Goal: Task Accomplishment & Management: Manage account settings

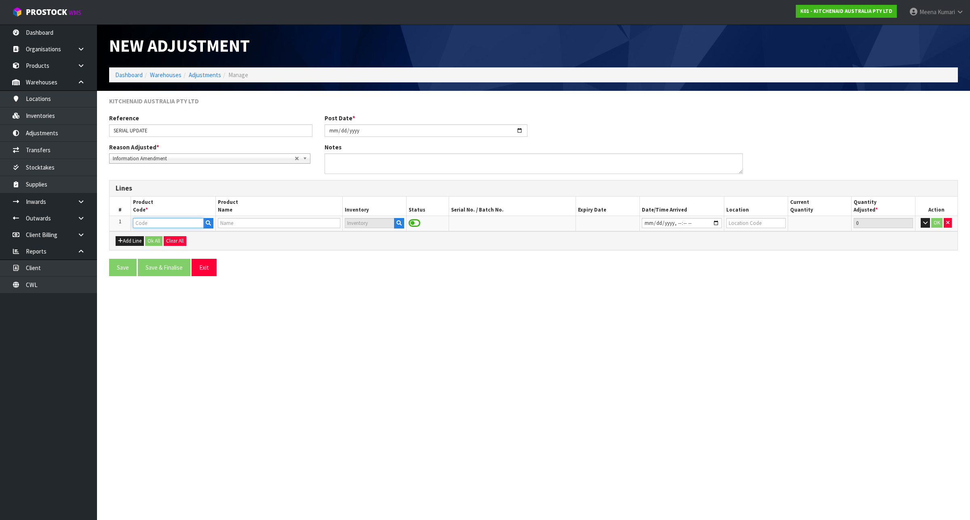
click at [165, 222] on input "text" at bounding box center [168, 223] width 71 height 10
type input "5KSM70SHXAPP"
type input "KSM70 PEBBLED PALM BL MIXER"
type input "5KSM70SHXAPP"
click at [398, 224] on icon "button" at bounding box center [398, 223] width 5 height 5
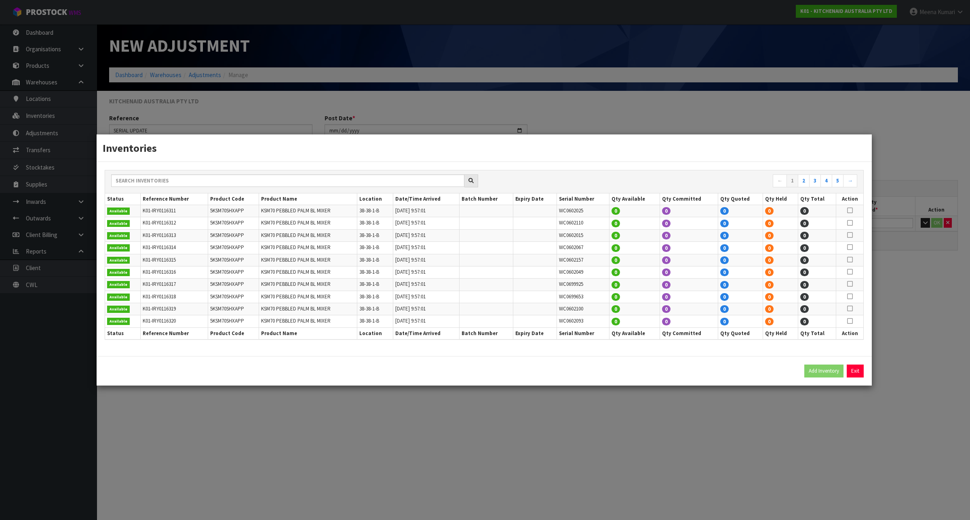
click at [687, 507] on div "Inventories ← 1 2 3 4 5 → Status Reference Number Product Code Product Name Loc…" at bounding box center [485, 260] width 970 height 520
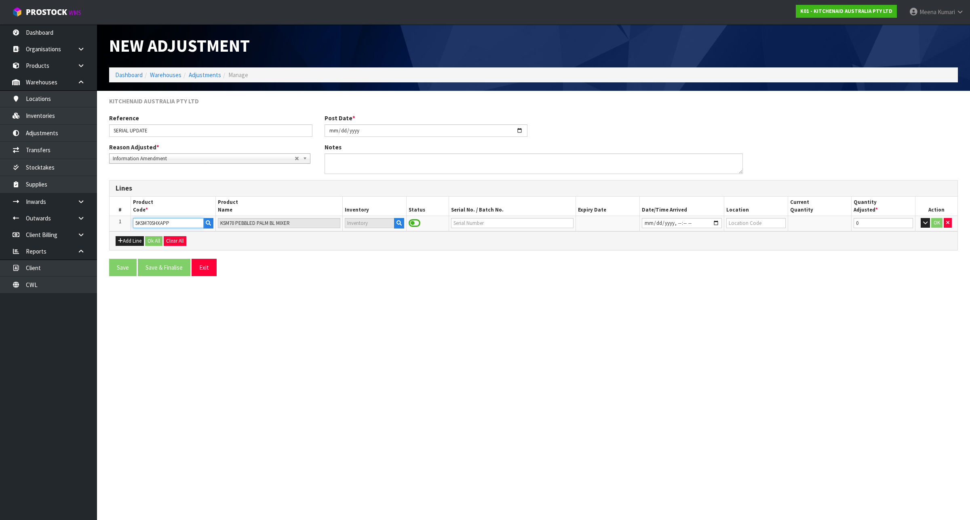
click at [164, 221] on input "5KSM70SHXAPP" at bounding box center [168, 223] width 71 height 10
click at [463, 223] on input "text" at bounding box center [512, 223] width 123 height 10
paste input "WD0666750"
type input "WD0666750"
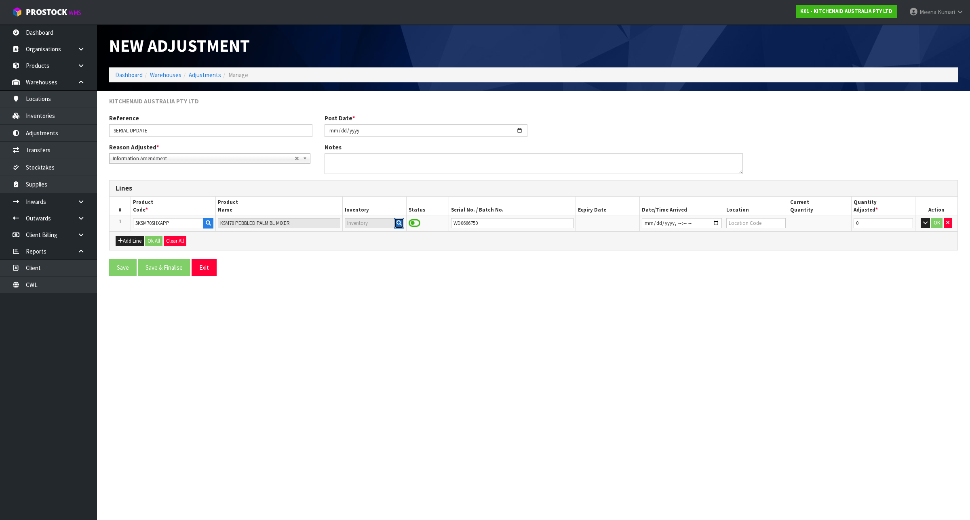
click at [396, 223] on icon "button" at bounding box center [398, 223] width 5 height 5
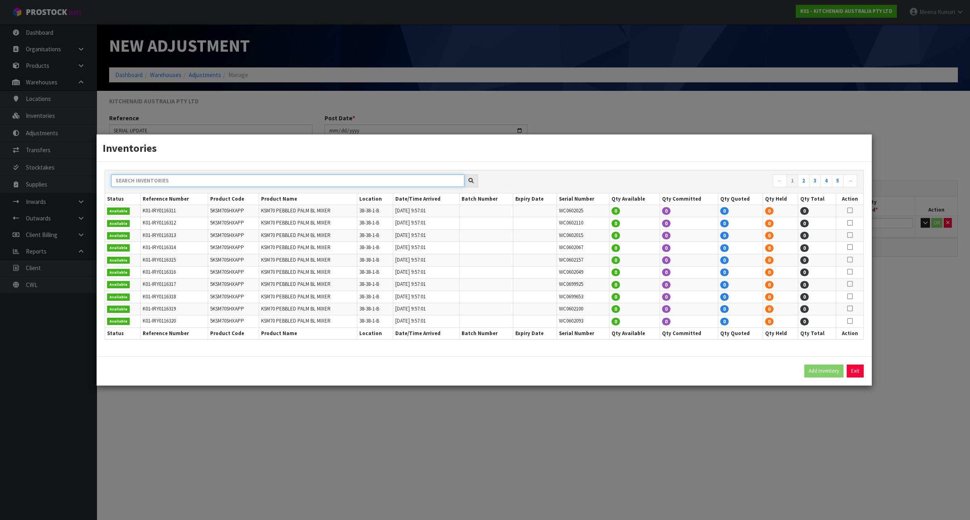
click at [343, 181] on input "text" at bounding box center [287, 181] width 353 height 13
paste input "WD0666750"
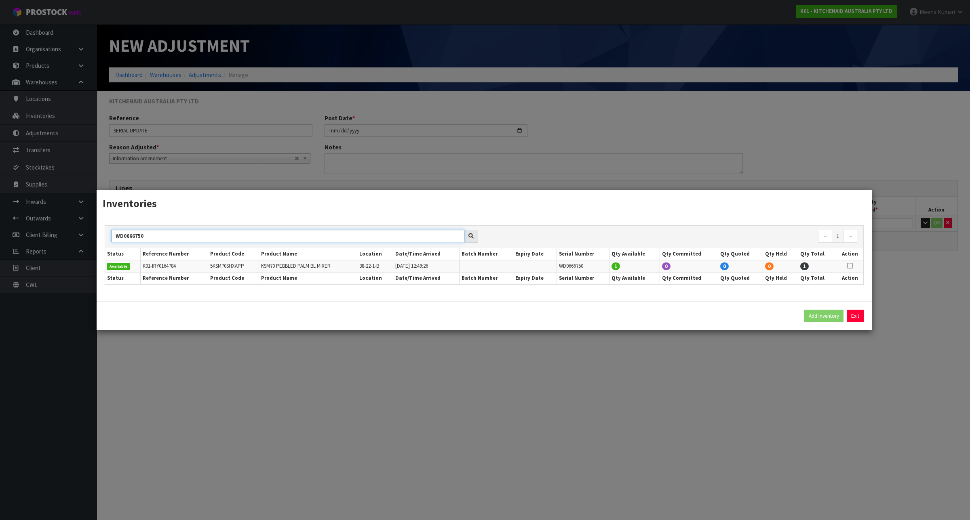
type input "WD0666750"
click at [848, 266] on icon at bounding box center [850, 266] width 6 height 0
click at [815, 316] on button "Add Inventory" at bounding box center [823, 316] width 39 height 13
click at [683, 377] on div "Inventories WD0666750 ← 1 → Status Reference Number Product Code Product Name L…" at bounding box center [485, 260] width 970 height 520
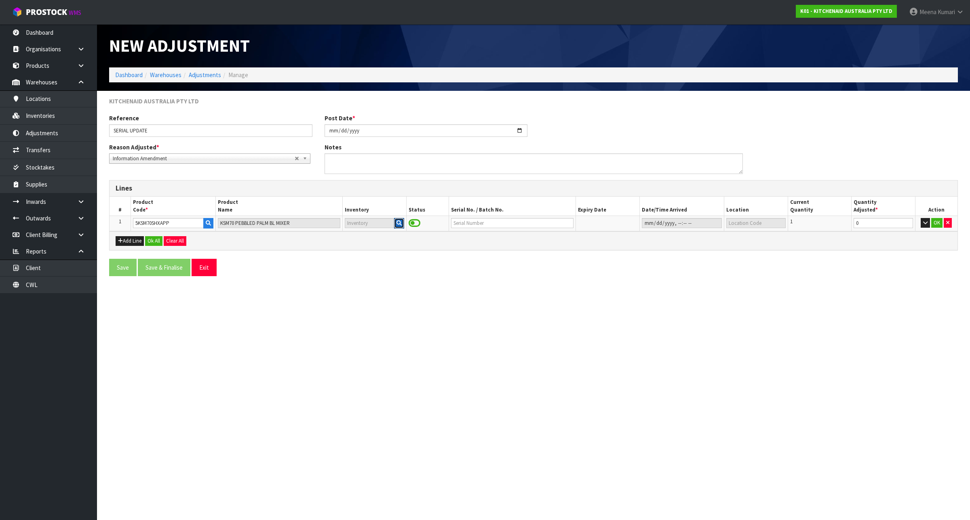
type input "K01-IRY0164784"
type input "[DATE]T12:49:26"
type input "38-22-1-B"
type input "WD0666750"
click at [120, 240] on icon "button" at bounding box center [120, 240] width 5 height 5
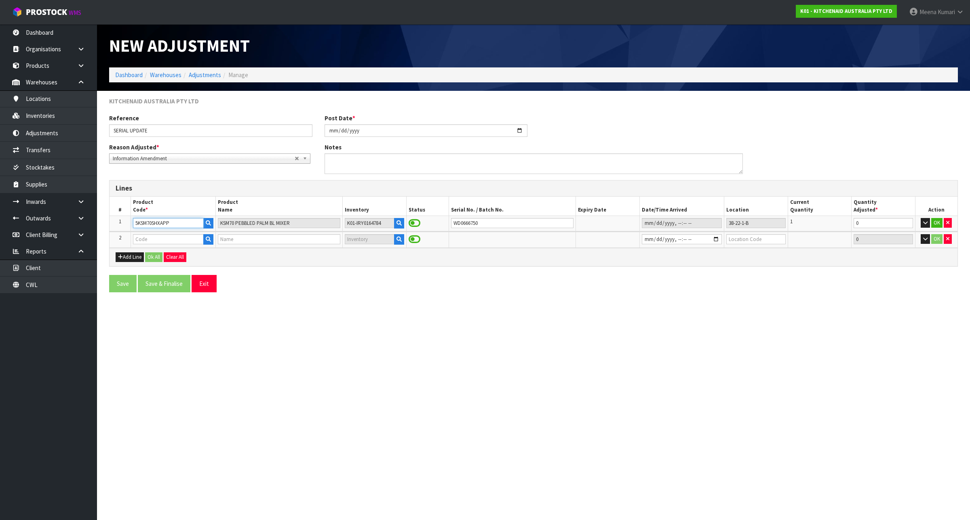
drag, startPoint x: 183, startPoint y: 225, endPoint x: 104, endPoint y: 223, distance: 78.8
click at [104, 223] on div "KITCHENAID AUSTRALIA PTY LTD Reference SERIAL UPDATE Post Date * [DATE] Reason …" at bounding box center [533, 198] width 861 height 202
click at [143, 240] on input "text" at bounding box center [168, 239] width 71 height 10
paste input "5KSM70SHXAPP"
type input "5KSM70SHXAPP"
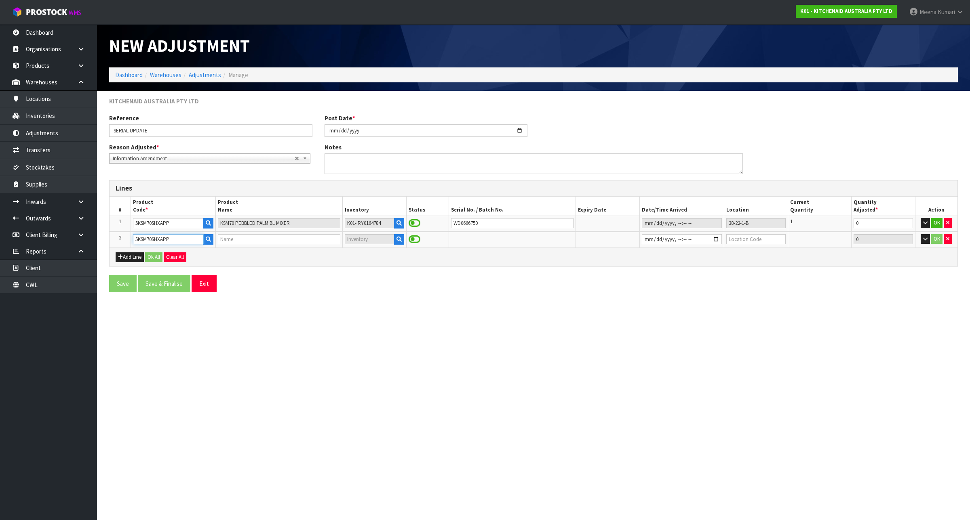
type input "KSM70 PEBBLED PALM BL MIXER"
type input "5KSM70SHXAPP"
click at [516, 240] on input "text" at bounding box center [512, 239] width 123 height 10
type input "WD3733785"
click at [648, 239] on input "datetime-local" at bounding box center [682, 239] width 80 height 10
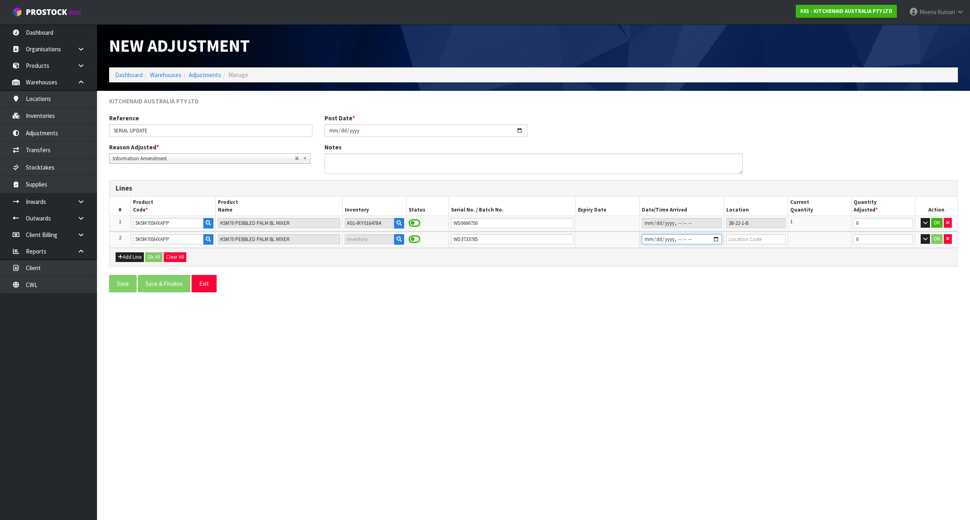
click at [656, 240] on input "datetime-local" at bounding box center [682, 239] width 80 height 10
type input "[DATE]T00:49"
click at [737, 244] on input "text" at bounding box center [755, 239] width 59 height 10
paste input "38-12-2-A"
type input "38-12-2-A"
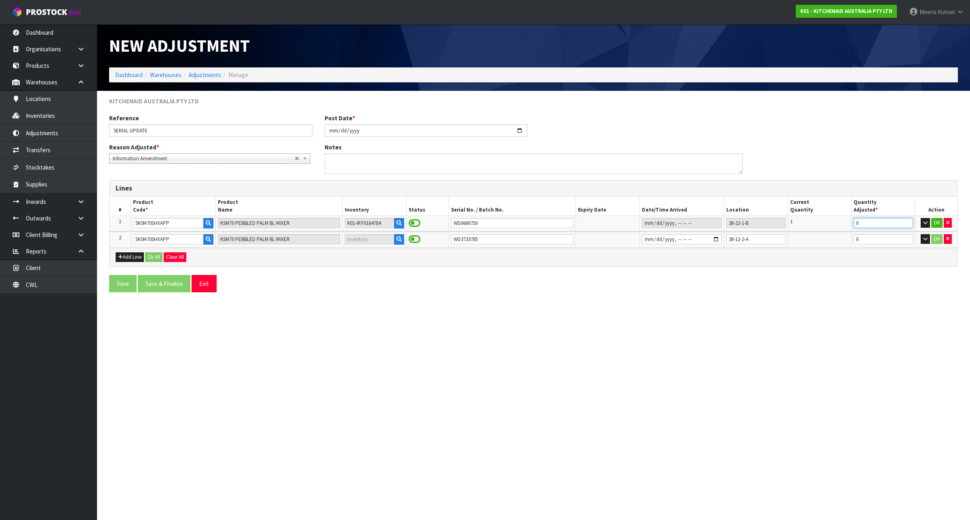
drag, startPoint x: 809, startPoint y: 229, endPoint x: 795, endPoint y: 229, distance: 14.1
click at [795, 229] on tr "1 5KSM70SHXAPP KSM70 PEBBLED PALM BL MIXER K01-IRY0164784 WD0666750 38-22-1-B 1…" at bounding box center [533, 223] width 848 height 15
type input "-1"
drag, startPoint x: 865, startPoint y: 244, endPoint x: 796, endPoint y: 250, distance: 68.5
click at [796, 250] on div "Lines # Product Code * Product Name Inventory Status Serial No. / Batch No. Exp…" at bounding box center [533, 223] width 848 height 86
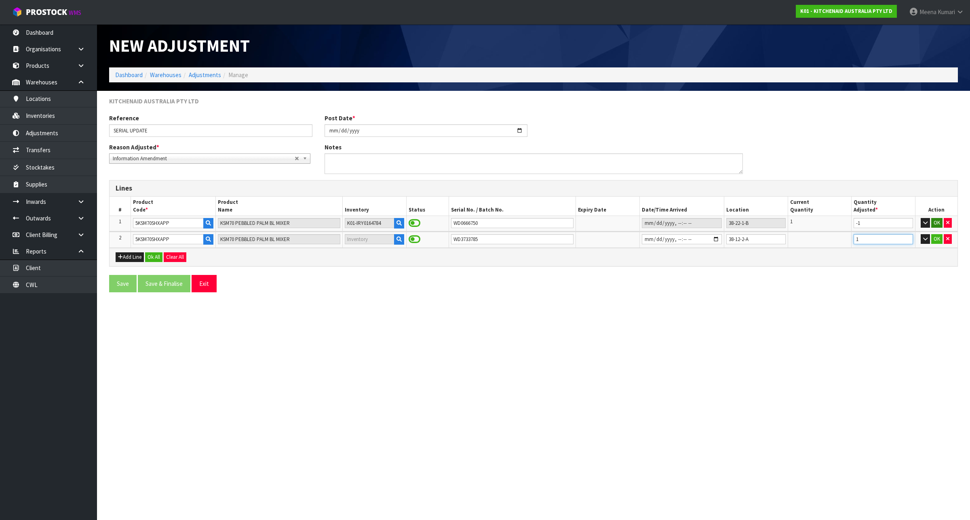
type input "1"
click at [935, 225] on button "OK" at bounding box center [936, 223] width 11 height 10
click at [934, 241] on button "OK" at bounding box center [936, 239] width 11 height 10
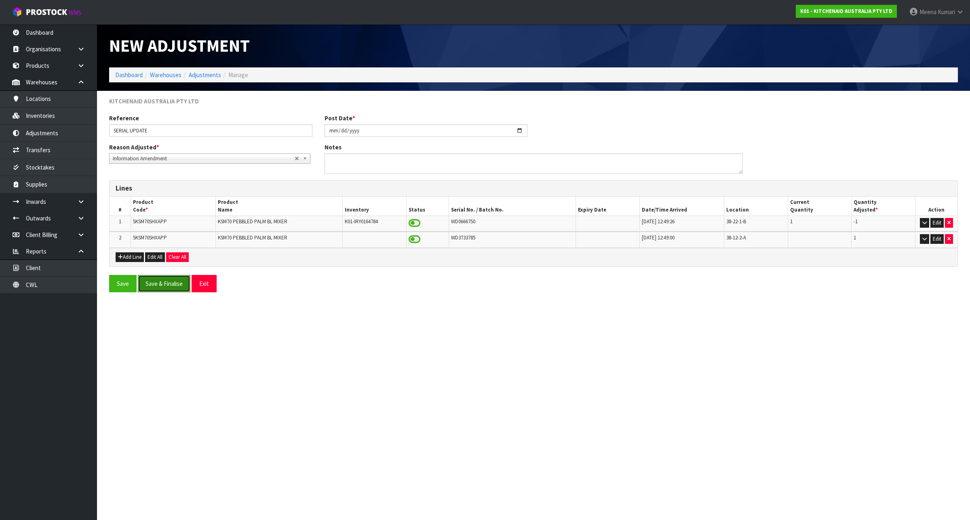
click at [159, 279] on button "Save & Finalise" at bounding box center [164, 283] width 53 height 17
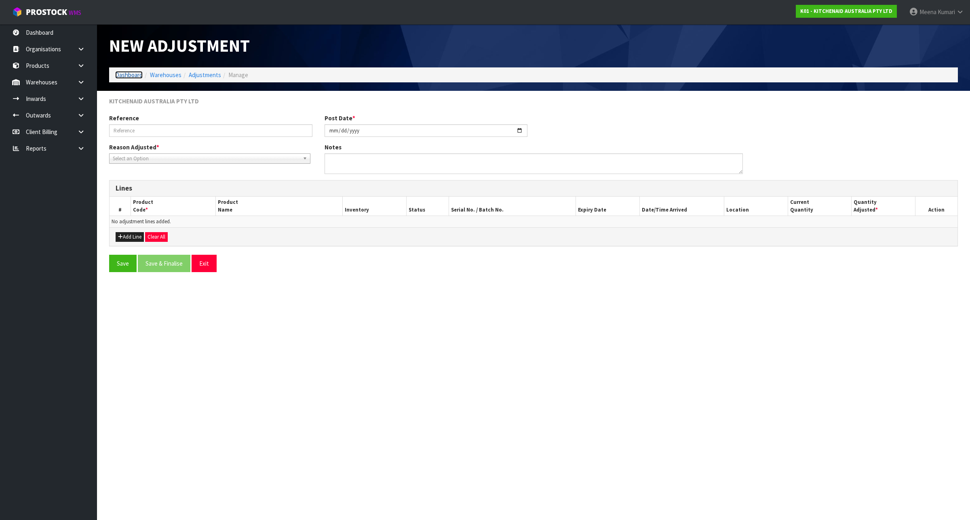
click at [131, 76] on link "Dashboard" at bounding box center [128, 75] width 27 height 8
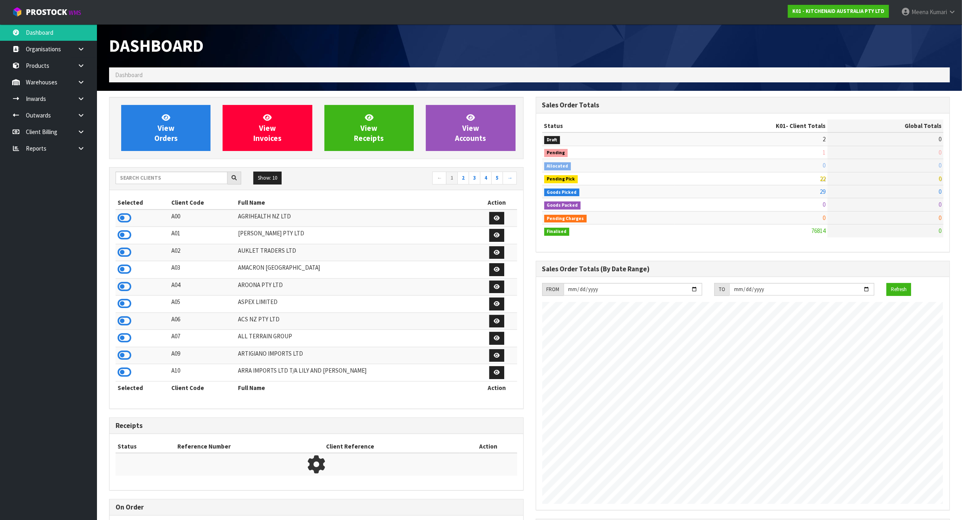
scroll to position [615, 426]
click at [182, 177] on input "text" at bounding box center [172, 178] width 112 height 13
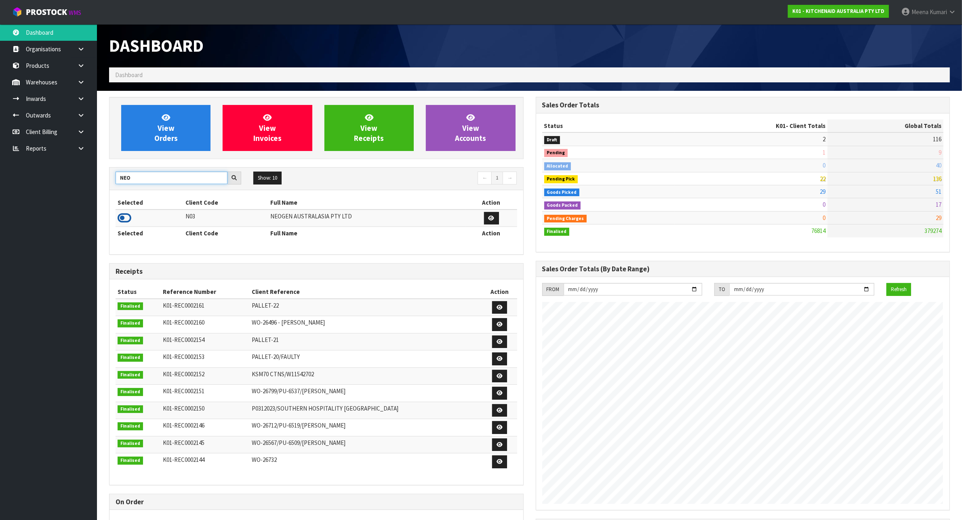
type input "NEO"
drag, startPoint x: 128, startPoint y: 218, endPoint x: 116, endPoint y: 213, distance: 13.7
click at [128, 218] on icon at bounding box center [125, 218] width 14 height 12
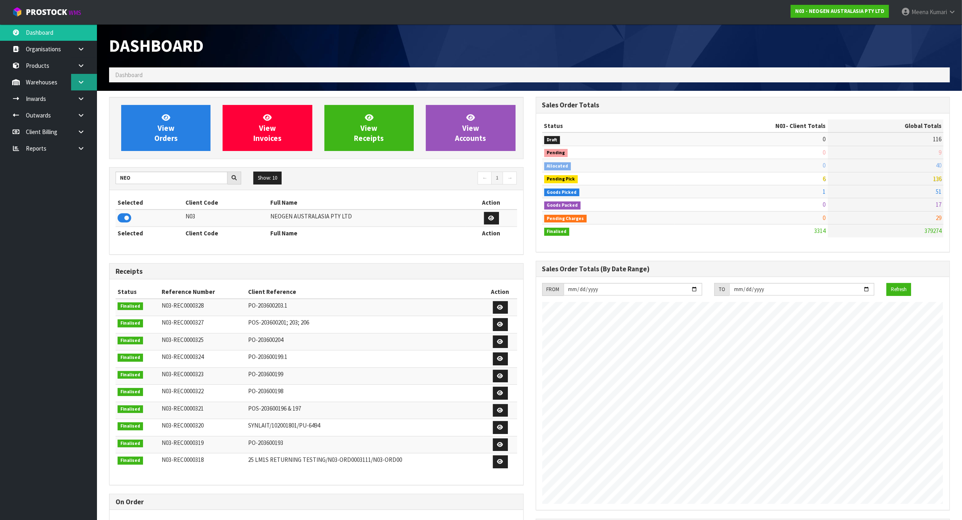
click at [88, 79] on link at bounding box center [84, 82] width 26 height 17
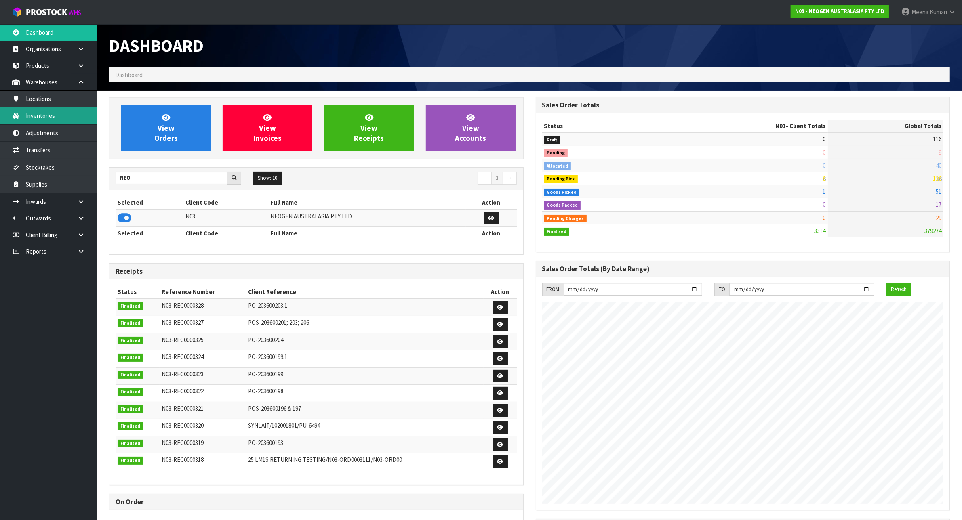
click at [74, 118] on link "Inventories" at bounding box center [48, 115] width 97 height 17
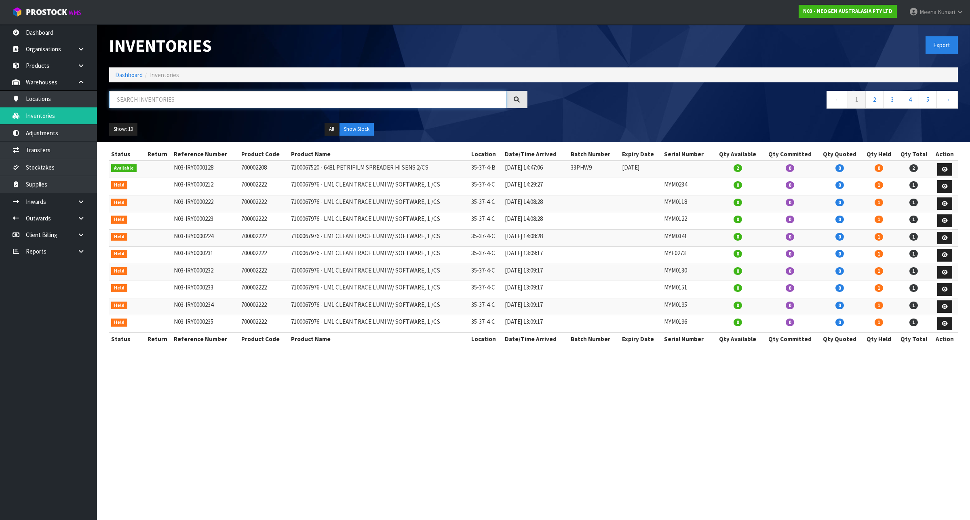
click at [216, 97] on input "text" at bounding box center [307, 99] width 397 height 17
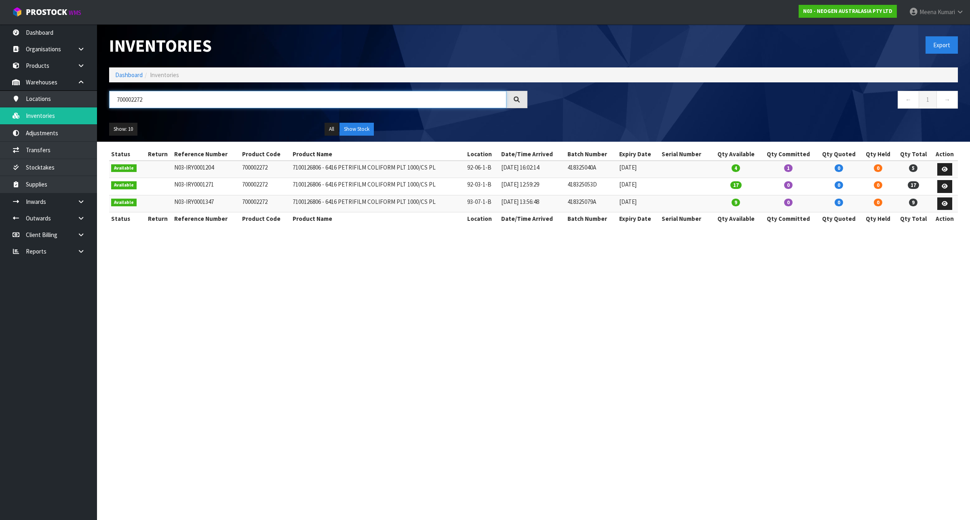
type input "700002272"
click at [947, 168] on link at bounding box center [944, 169] width 15 height 13
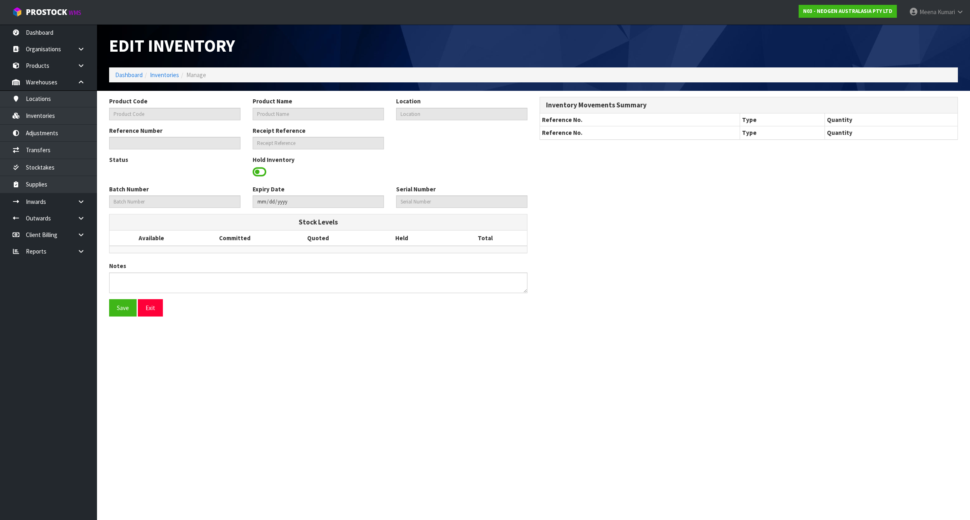
type input "700002272"
type input "7100126806 - 6416 PETRIFILM COLIFORM PLT 1000/CS PL"
type input "92-06-1-B"
type input "N03-IRY0001204"
type input "N03-REC0000284"
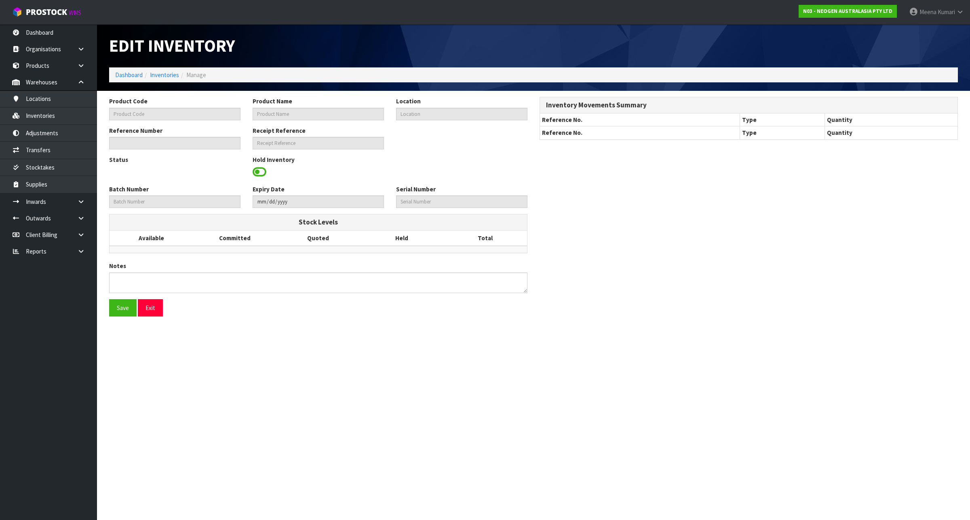
type input "418325040A"
type input "2026-08-10"
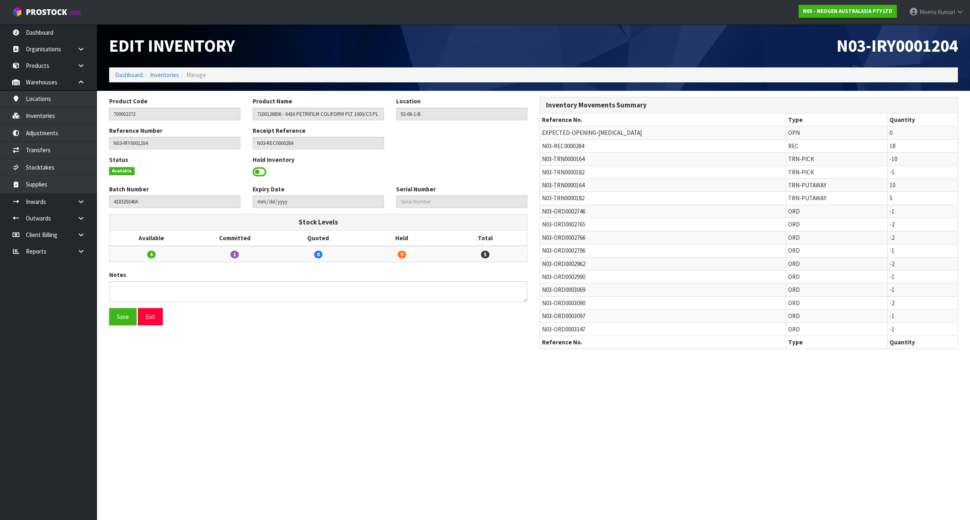
click at [545, 200] on span "N03-TRN0000182" at bounding box center [563, 198] width 42 height 8
copy tr "N03-TRN0000182"
click at [48, 156] on link "Transfers" at bounding box center [48, 150] width 97 height 17
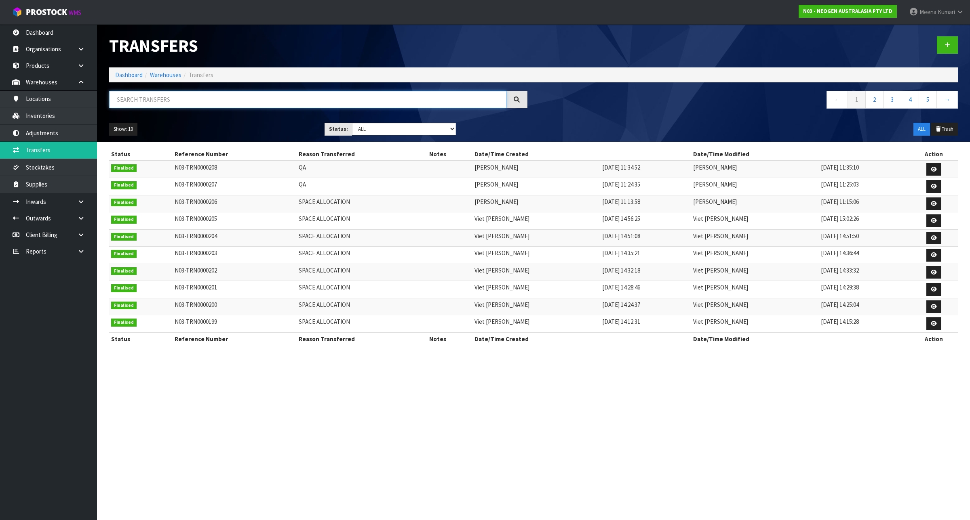
click at [146, 99] on input "text" at bounding box center [307, 99] width 397 height 17
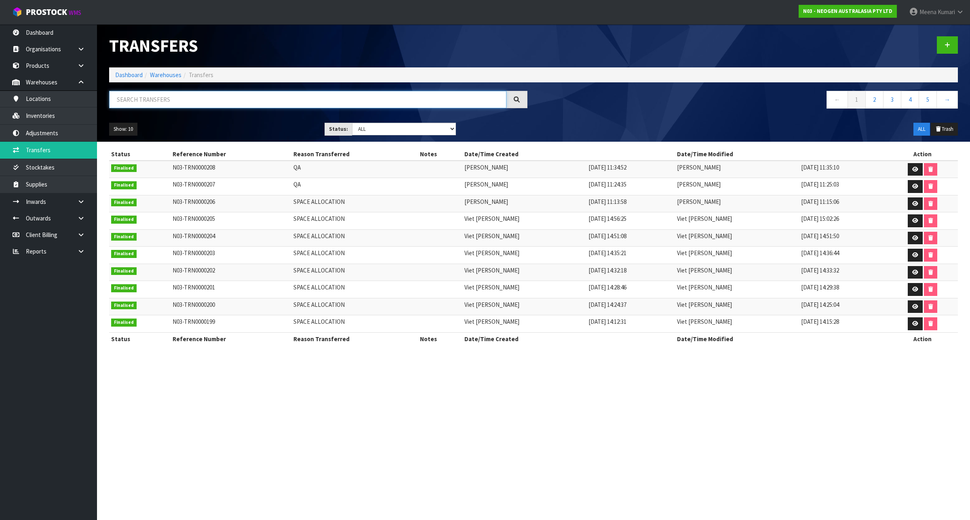
paste input "N03-TRN0000182"
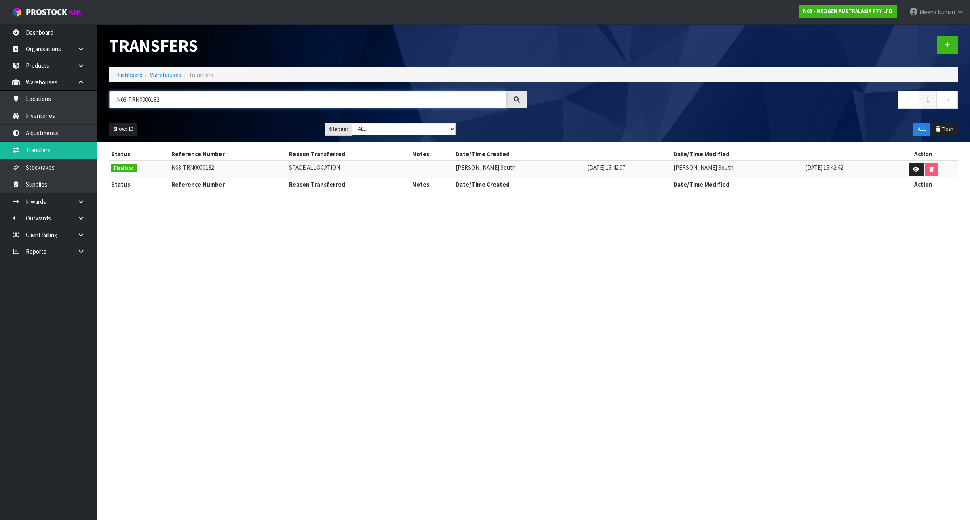
type input "N03-TRN0000182"
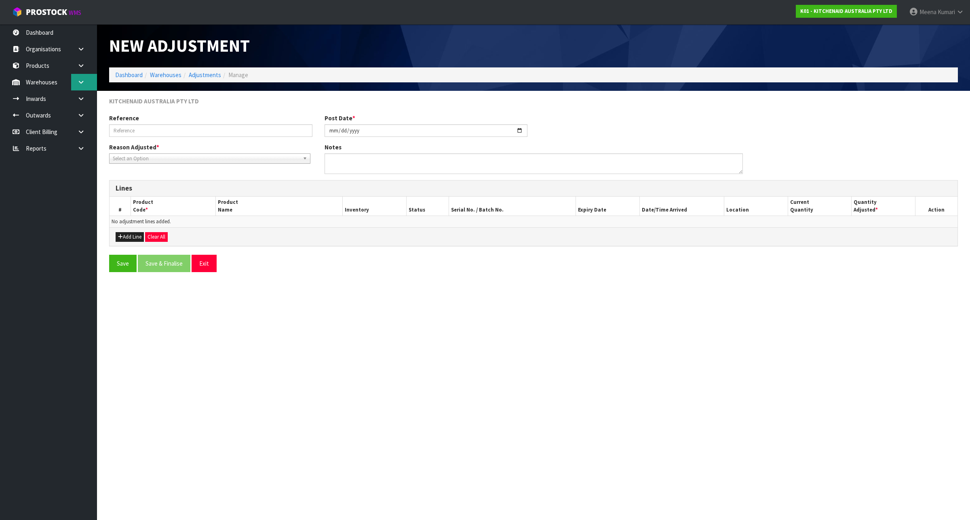
click at [82, 80] on icon at bounding box center [81, 82] width 8 height 6
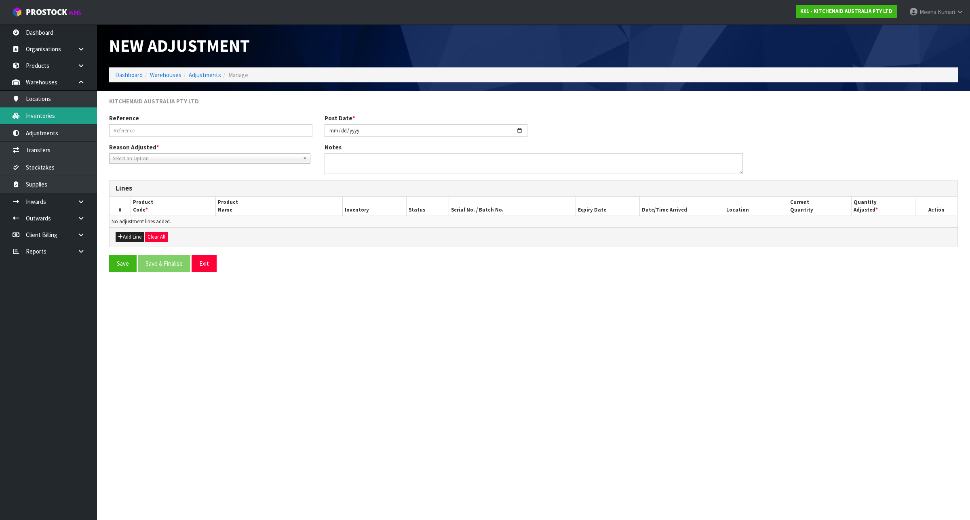
click at [74, 114] on link "Inventories" at bounding box center [48, 115] width 97 height 17
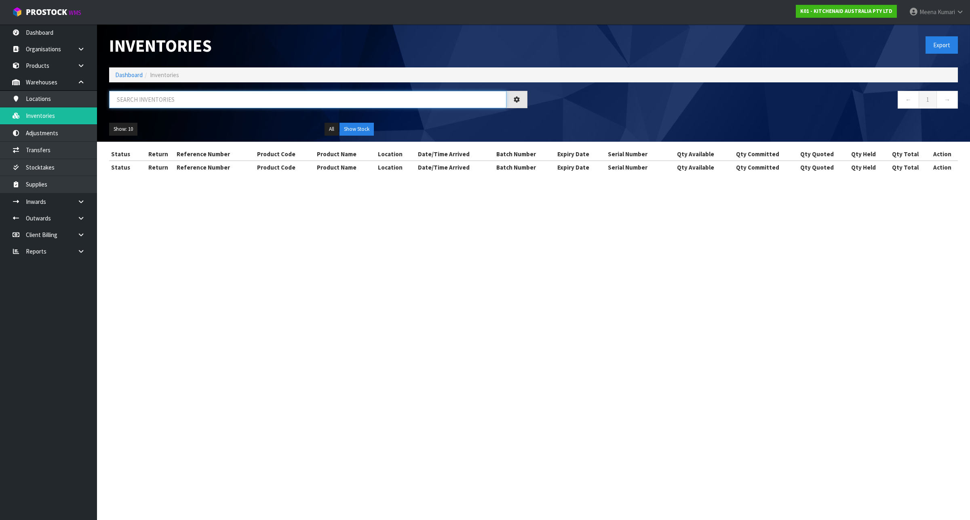
click at [248, 102] on input "text" at bounding box center [307, 99] width 397 height 17
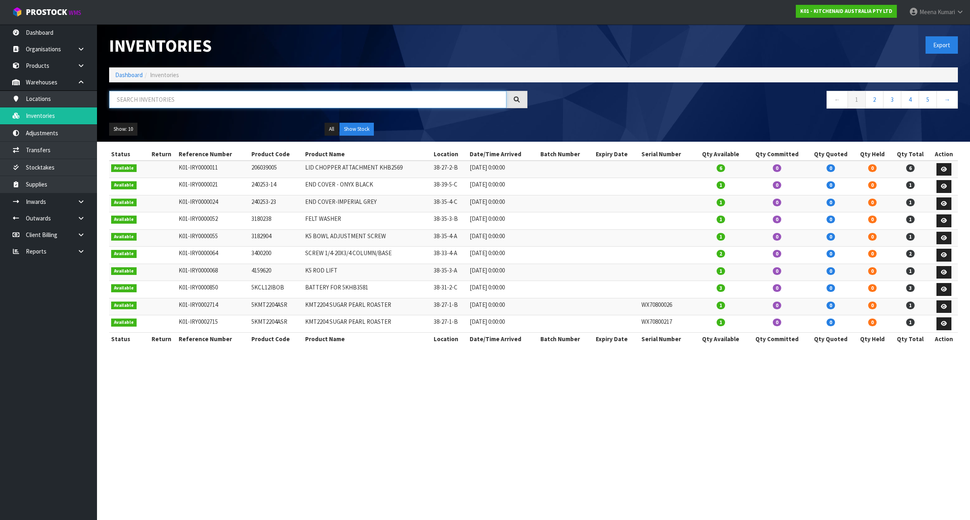
paste input "5KSM70SHXAPP"
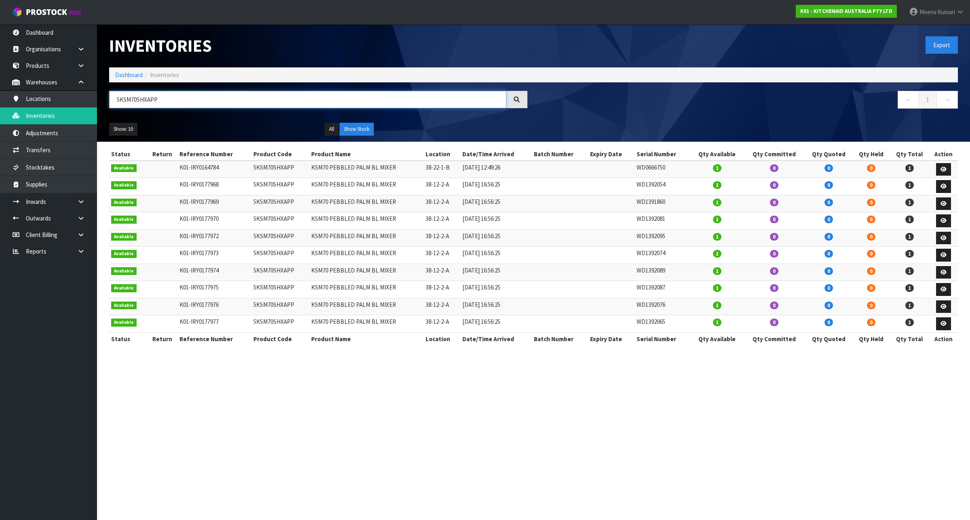
type input "5KSM70SHXAPP"
click at [658, 168] on td "WD0666750" at bounding box center [662, 169] width 56 height 17
copy td "WD0666750"
click at [438, 240] on td "38-12-2-A" at bounding box center [441, 237] width 37 height 17
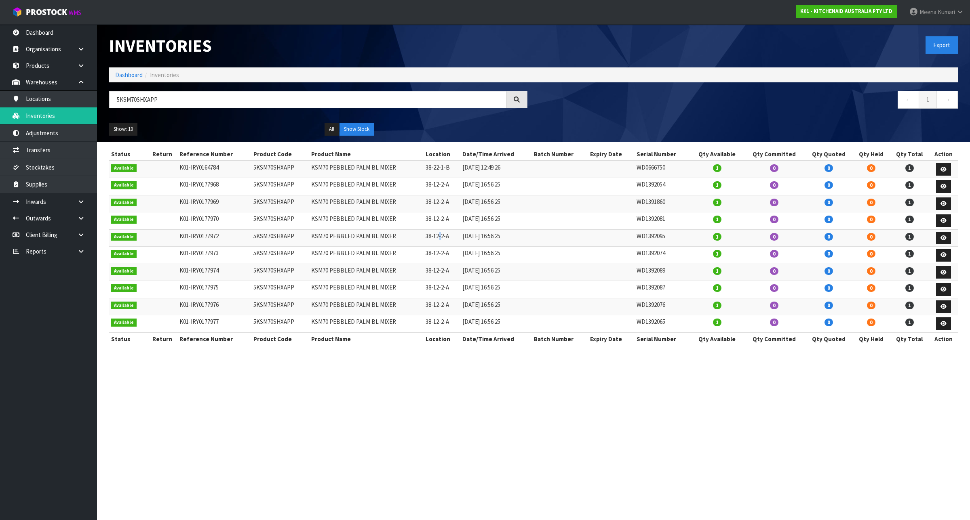
click at [438, 240] on td "38-12-2-A" at bounding box center [441, 237] width 37 height 17
copy tr "38-12-2-A"
